Goal: Ask a question: Seek information or help from site administrators or community

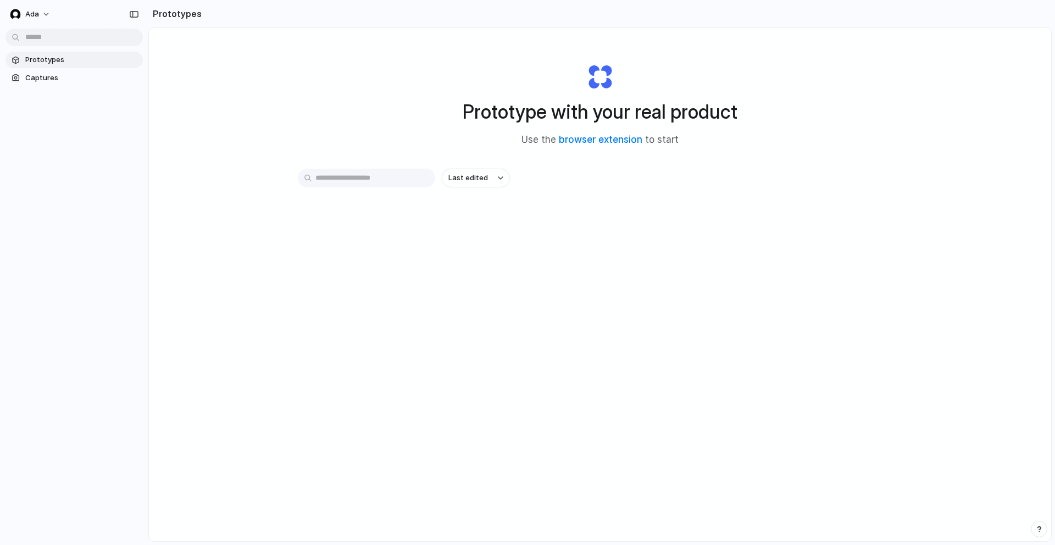
click at [1040, 527] on div "button" at bounding box center [1039, 529] width 8 height 8
click at [966, 448] on span "Live chat" at bounding box center [967, 450] width 32 height 11
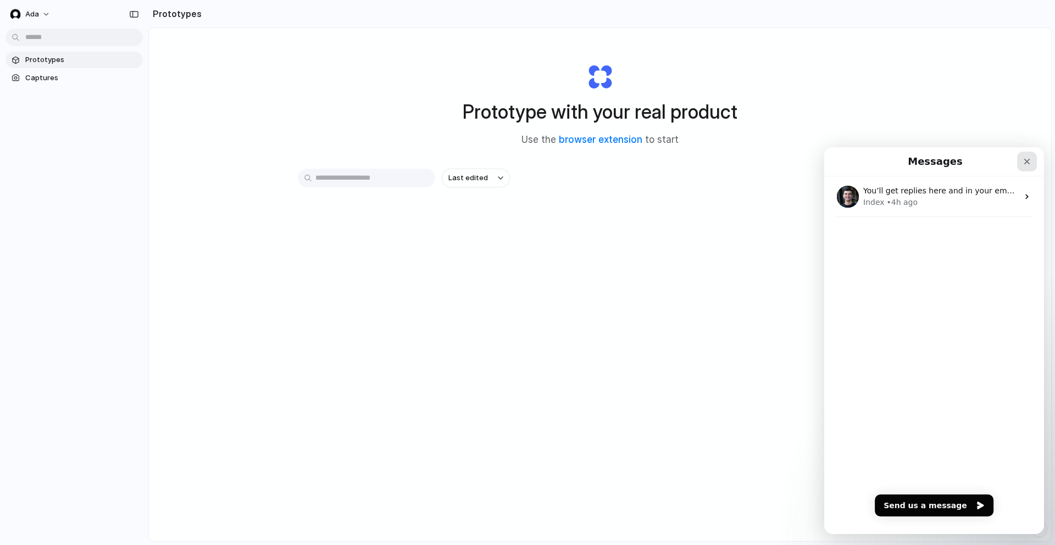
click at [1027, 159] on icon "Close" at bounding box center [1026, 161] width 9 height 9
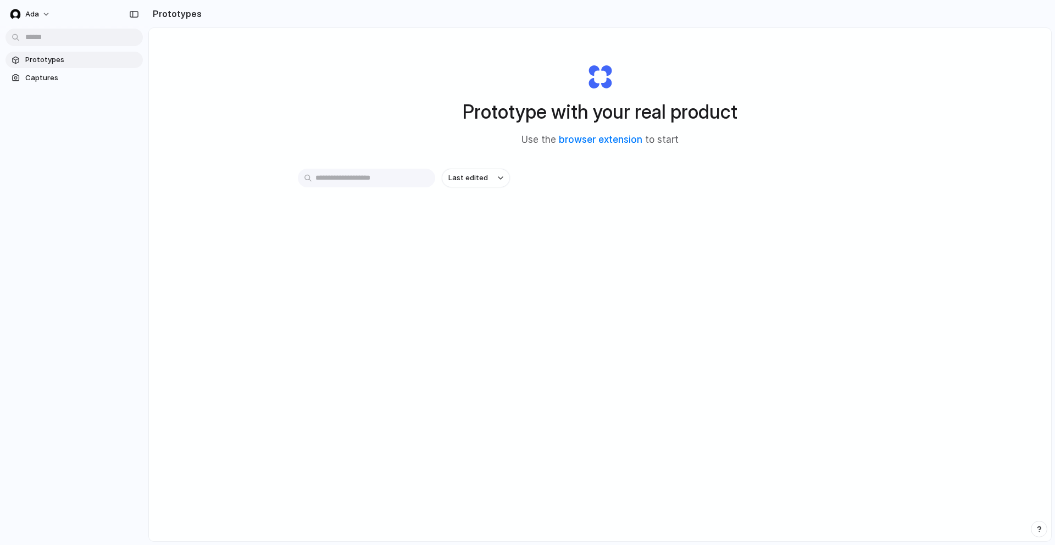
click at [1038, 527] on div "button" at bounding box center [1039, 529] width 8 height 8
click at [973, 451] on span "Live chat" at bounding box center [967, 450] width 32 height 11
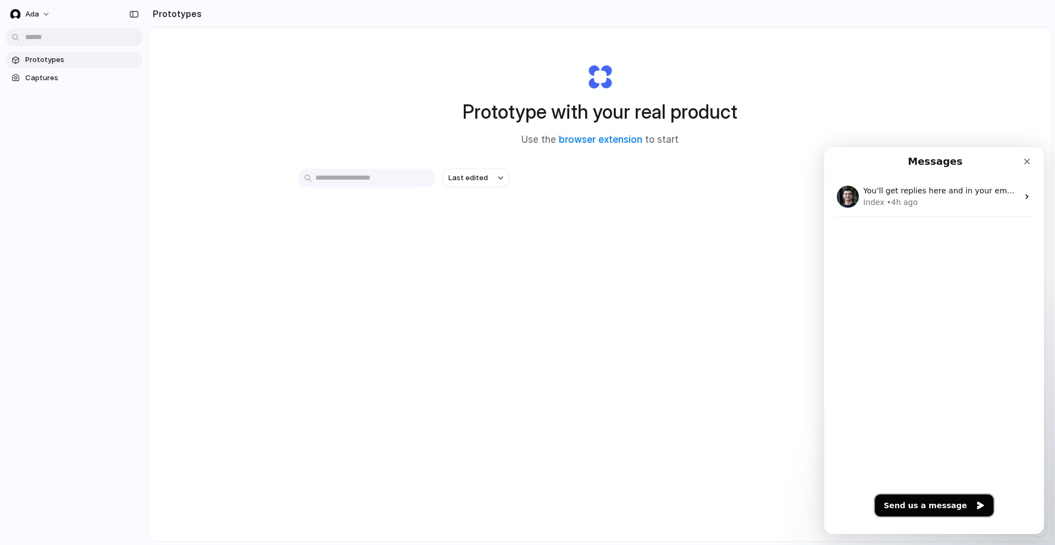
click at [977, 504] on icon "Send us a message" at bounding box center [980, 505] width 7 height 8
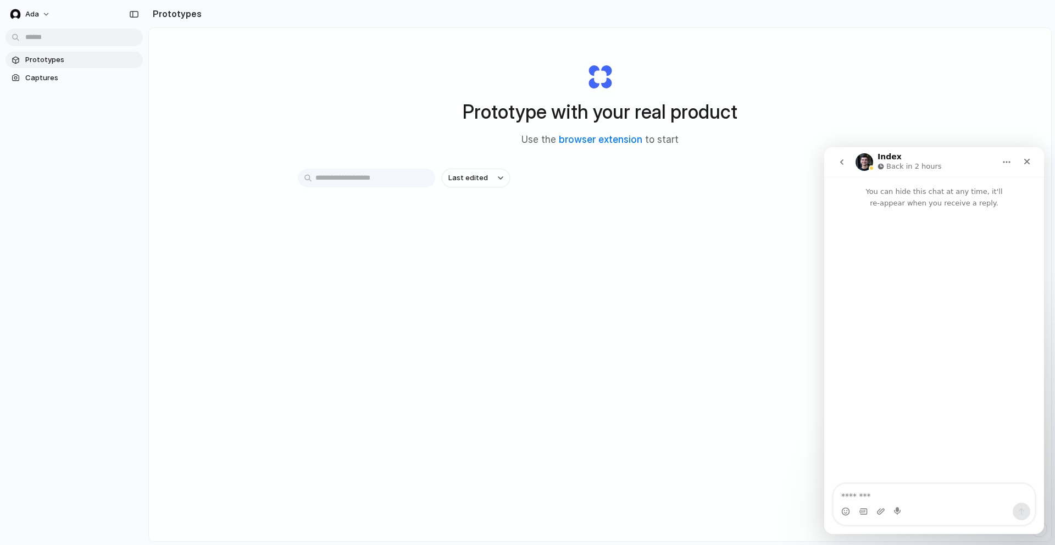
click at [843, 164] on icon "go back" at bounding box center [841, 161] width 3 height 5
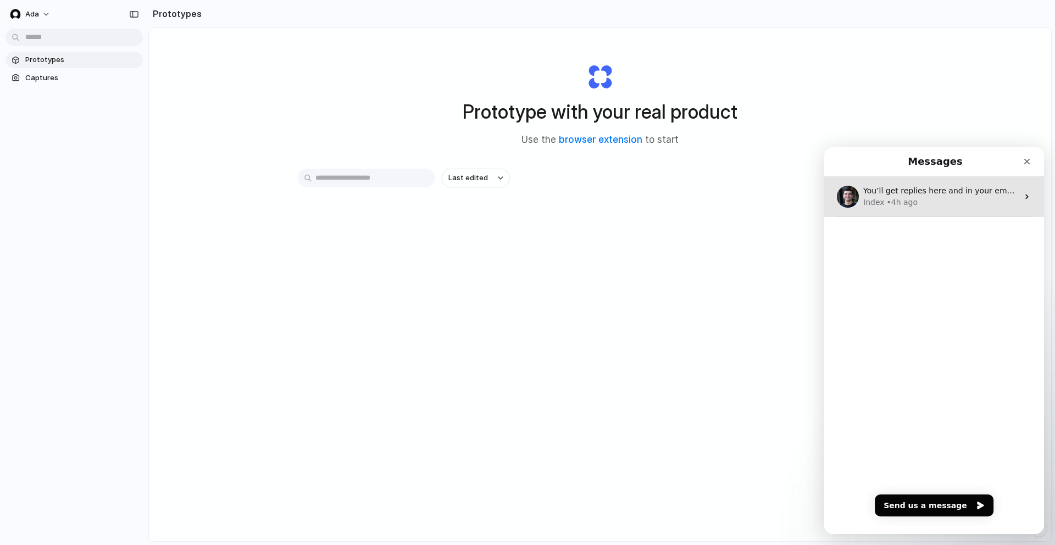
click at [973, 196] on div "You’ll get replies here and in your email: ✉️ [PERSON_NAME][EMAIL_ADDRESS][PERS…" at bounding box center [940, 191] width 155 height 12
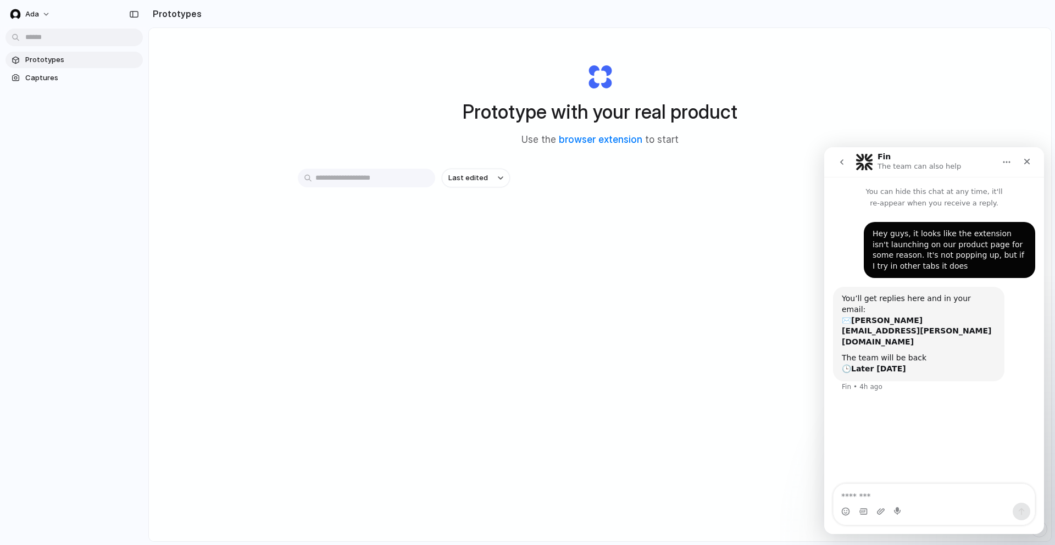
click at [884, 493] on textarea "Message…" at bounding box center [933, 493] width 201 height 19
type textarea "********"
click at [840, 161] on icon "go back" at bounding box center [841, 162] width 9 height 9
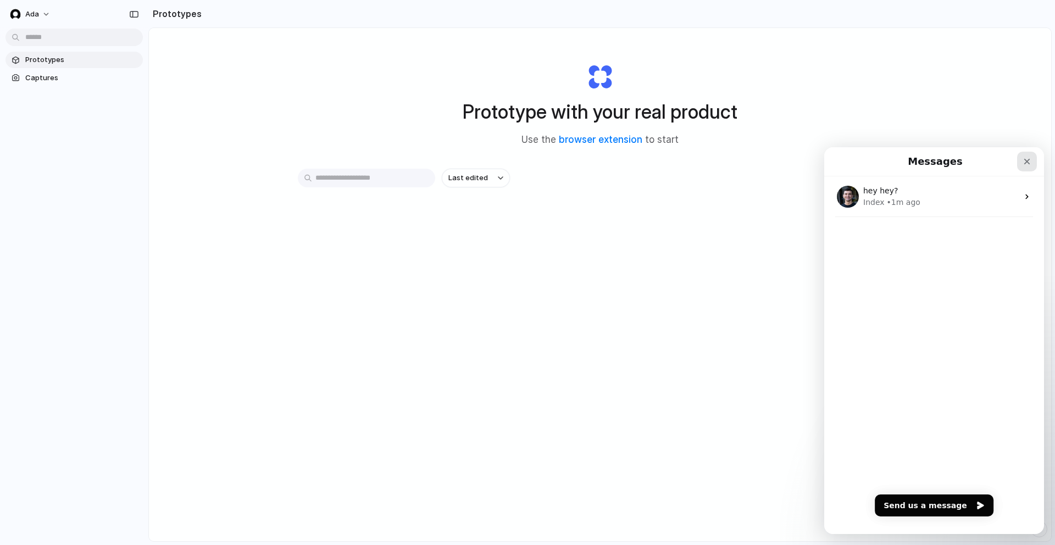
click at [1027, 165] on icon "Close" at bounding box center [1026, 161] width 9 height 9
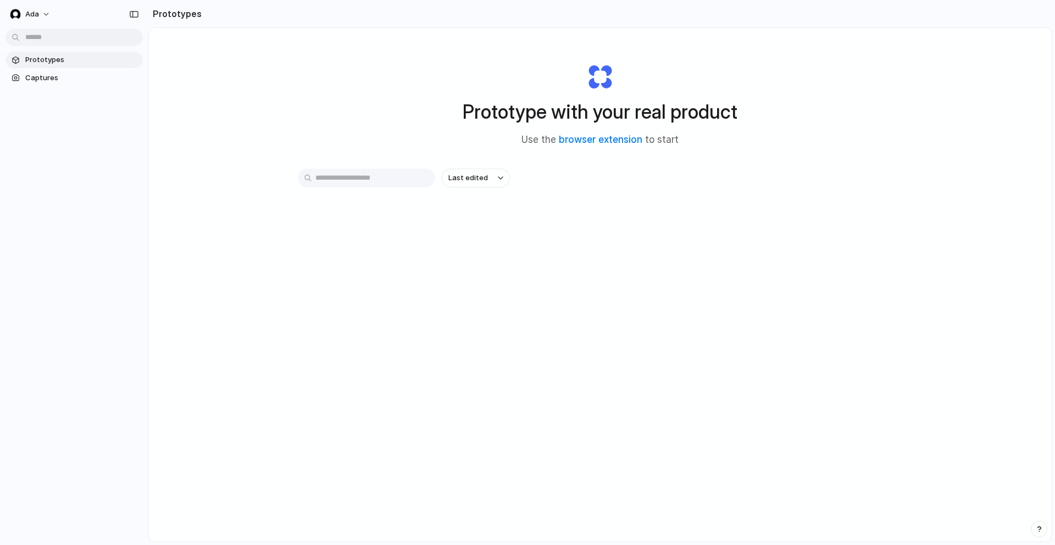
click at [223, 95] on div "Prototype with your real product Use the browser extension to start Last edited" at bounding box center [600, 313] width 902 height 571
